Goal: Navigation & Orientation: Go to known website

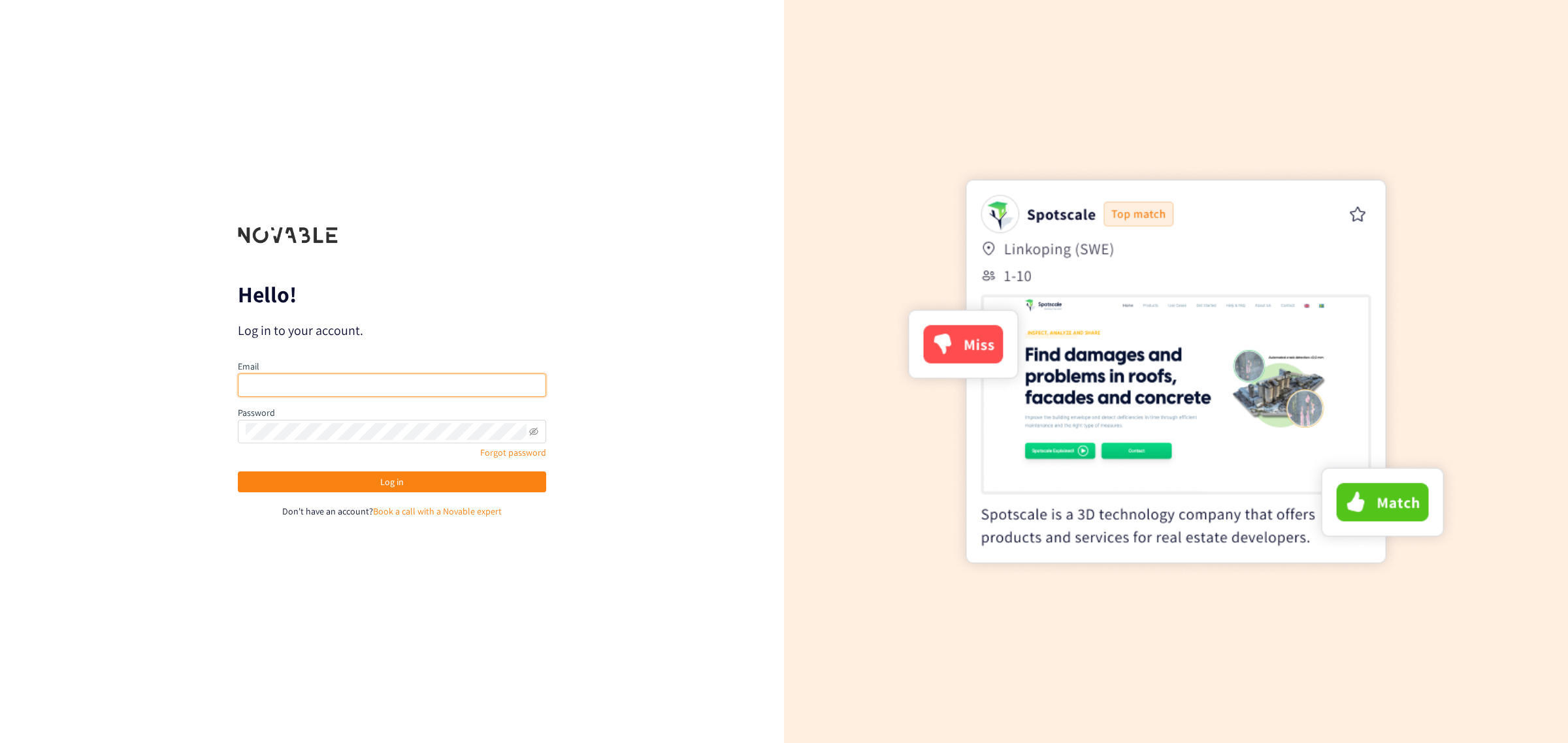
click at [410, 389] on input "email" at bounding box center [392, 385] width 308 height 23
type input "jessy.drouillard@airbus.com"
click at [238, 472] on button "Log in" at bounding box center [392, 482] width 308 height 21
